Goal: Use online tool/utility: Utilize a website feature to perform a specific function

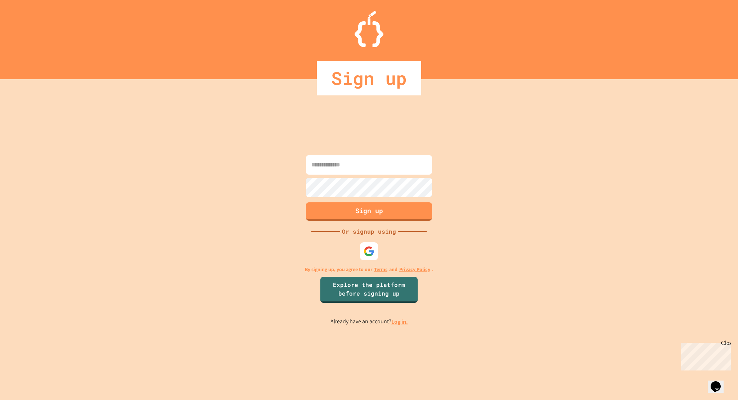
click at [385, 168] on input at bounding box center [369, 164] width 126 height 19
click at [362, 246] on div at bounding box center [369, 251] width 20 height 20
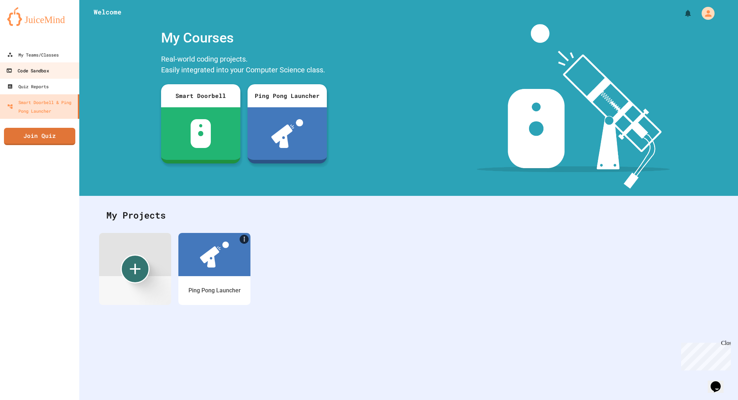
click at [61, 74] on link "Code Sandbox" at bounding box center [40, 70] width 82 height 16
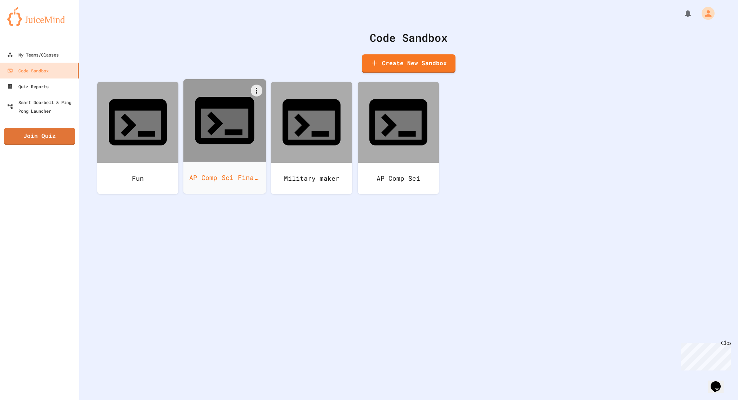
click at [213, 97] on icon at bounding box center [224, 120] width 59 height 47
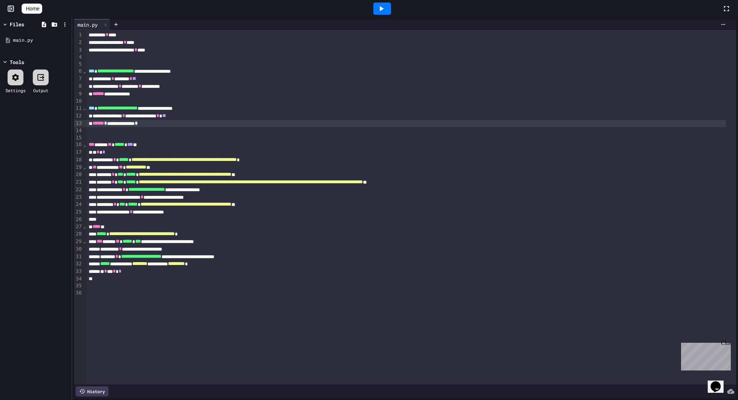
click at [394, 120] on div "**********" at bounding box center [405, 124] width 639 height 8
click at [378, 7] on div at bounding box center [382, 9] width 18 height 12
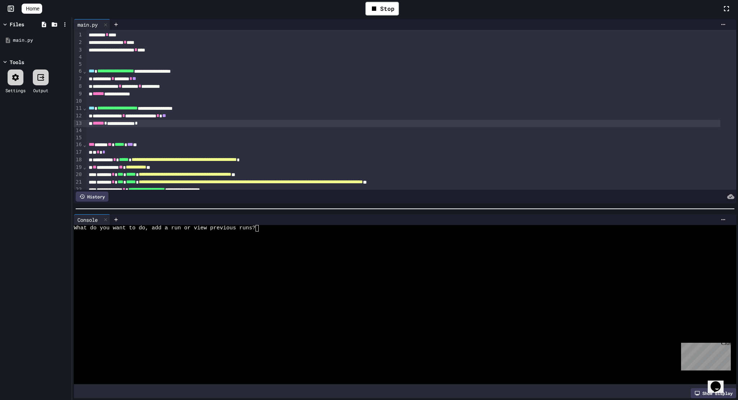
click at [266, 233] on div at bounding box center [398, 235] width 648 height 6
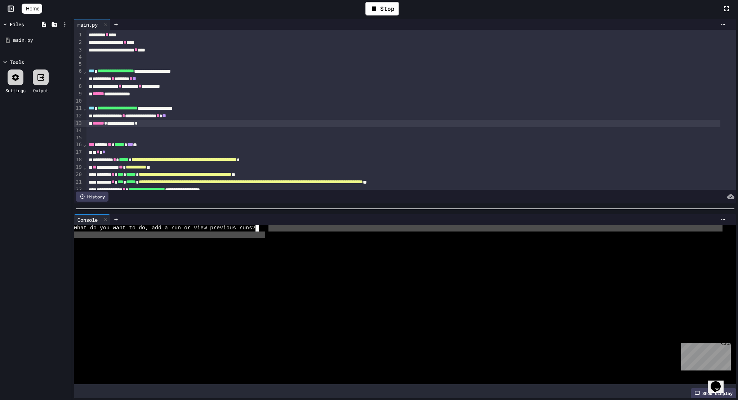
click at [262, 226] on div "What do you want to do, add a run or view previous runs?" at bounding box center [398, 228] width 648 height 6
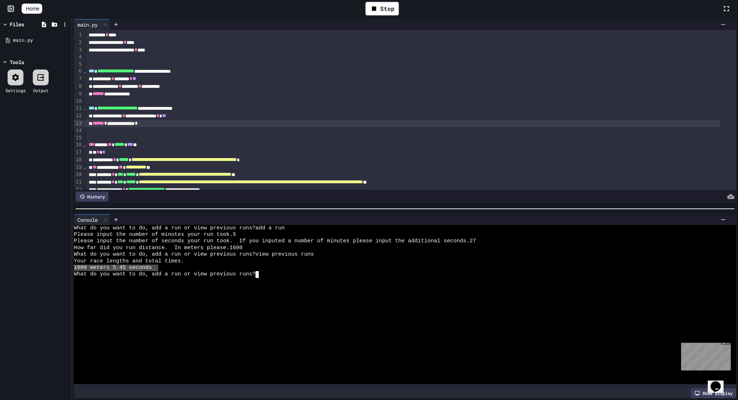
drag, startPoint x: 155, startPoint y: 266, endPoint x: 74, endPoint y: 268, distance: 81.0
click at [74, 268] on div "1600 meters 5.45 seconds" at bounding box center [398, 268] width 648 height 6
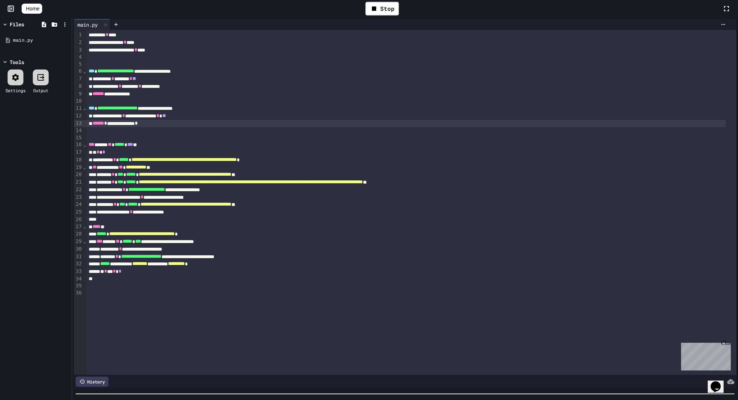
click at [183, 390] on div at bounding box center [405, 393] width 666 height 7
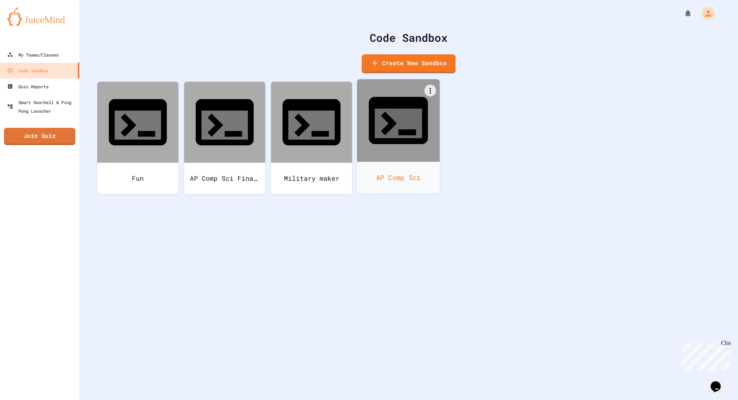
click at [416, 162] on div "AP Comp Sci" at bounding box center [398, 178] width 83 height 32
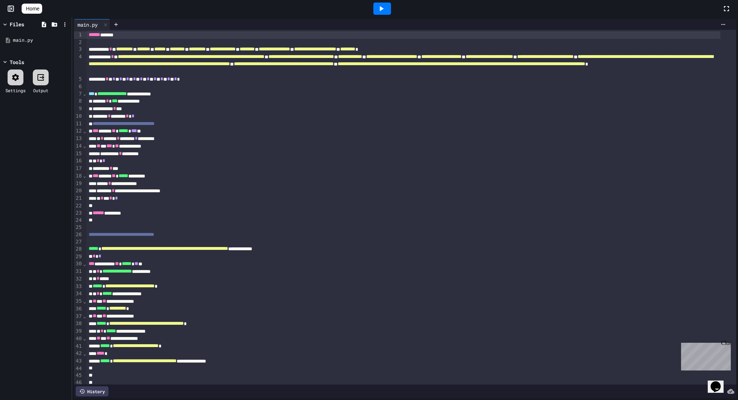
click at [382, 8] on icon at bounding box center [381, 8] width 9 height 9
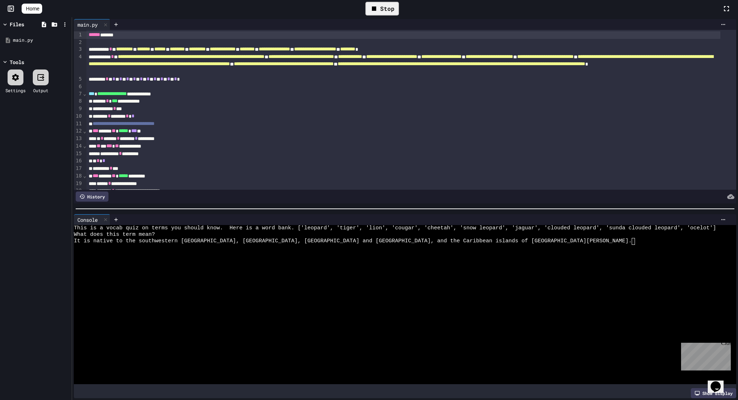
click at [372, 11] on div "Stop" at bounding box center [381, 9] width 33 height 14
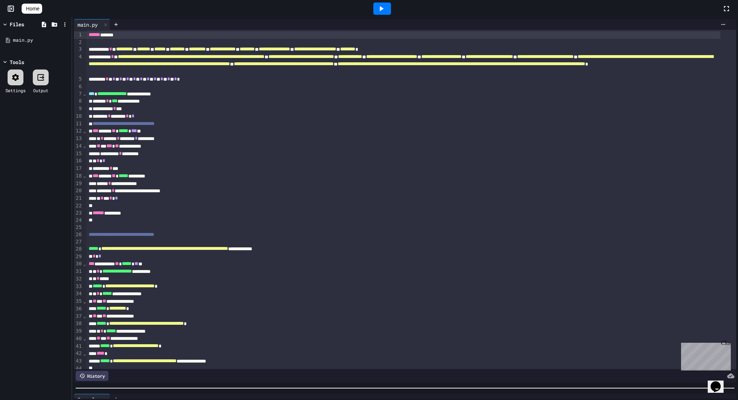
click at [103, 386] on div "**********" at bounding box center [405, 208] width 666 height 383
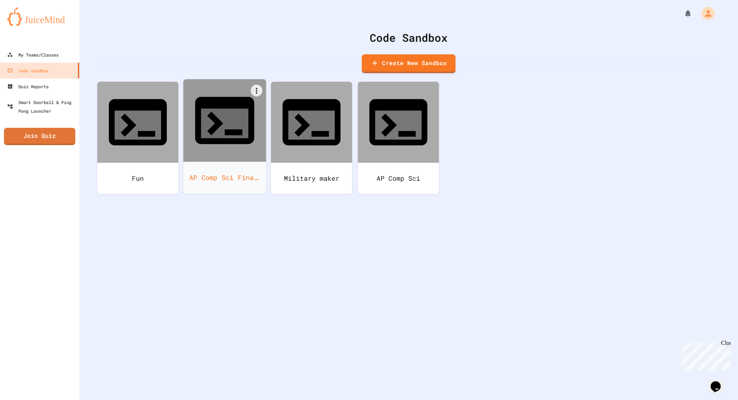
click at [220, 162] on div "AP Comp Sci Final Project" at bounding box center [224, 178] width 83 height 32
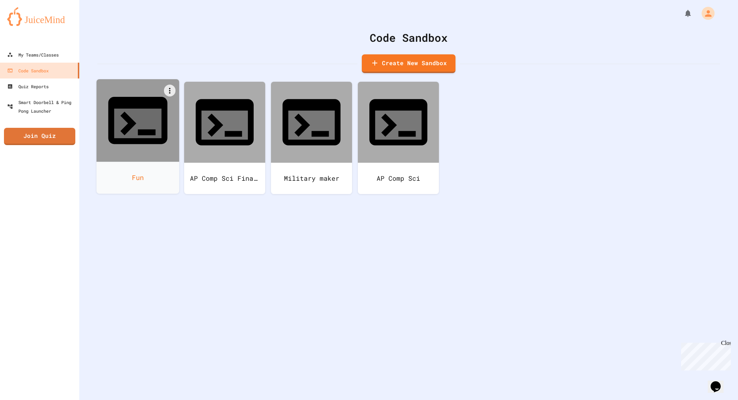
click at [129, 116] on icon at bounding box center [137, 120] width 71 height 71
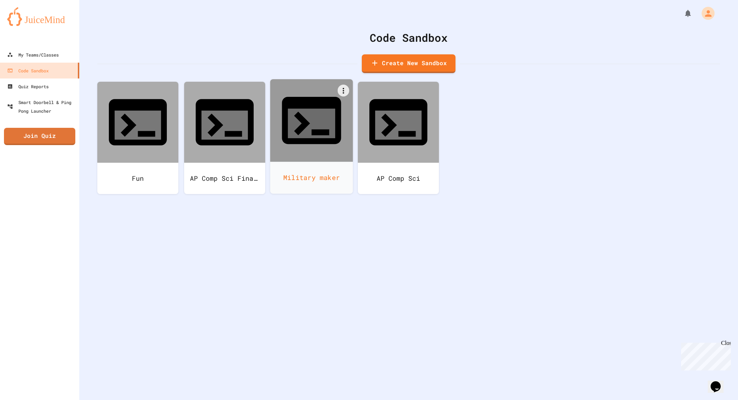
click at [301, 162] on div "Military maker" at bounding box center [311, 178] width 83 height 32
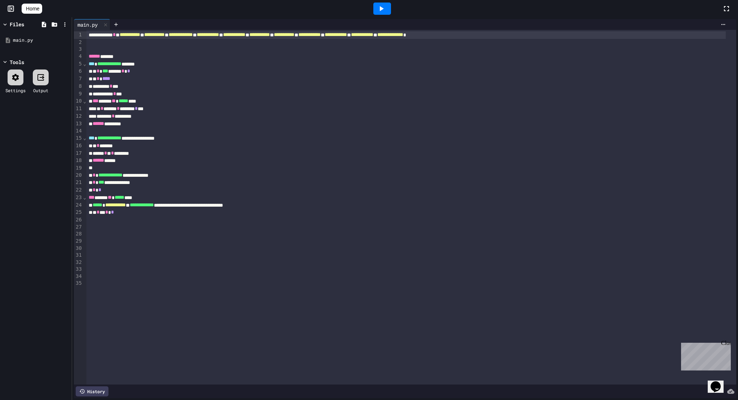
drag, startPoint x: 290, startPoint y: 125, endPoint x: 281, endPoint y: 122, distance: 8.7
